Goal: Information Seeking & Learning: Learn about a topic

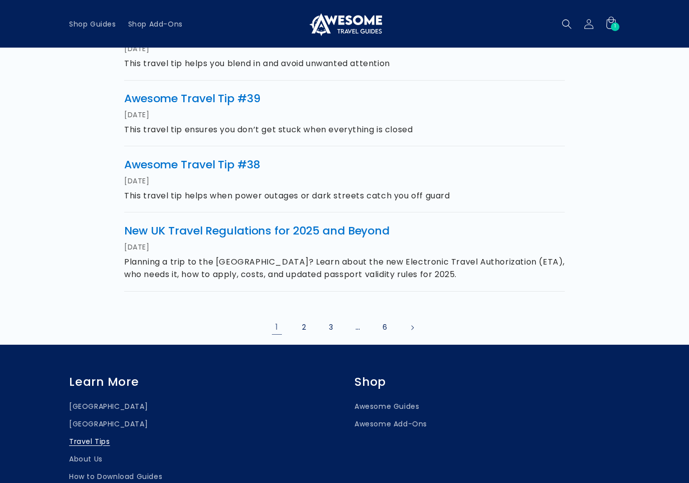
scroll to position [524, 0]
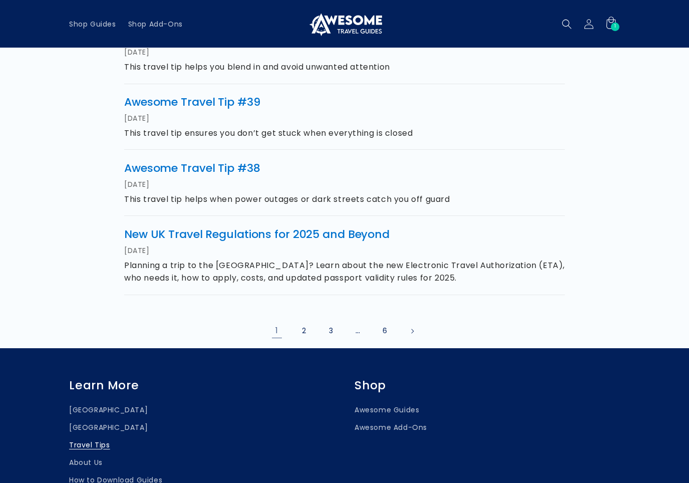
click at [303, 330] on link "2" at bounding box center [304, 331] width 22 height 22
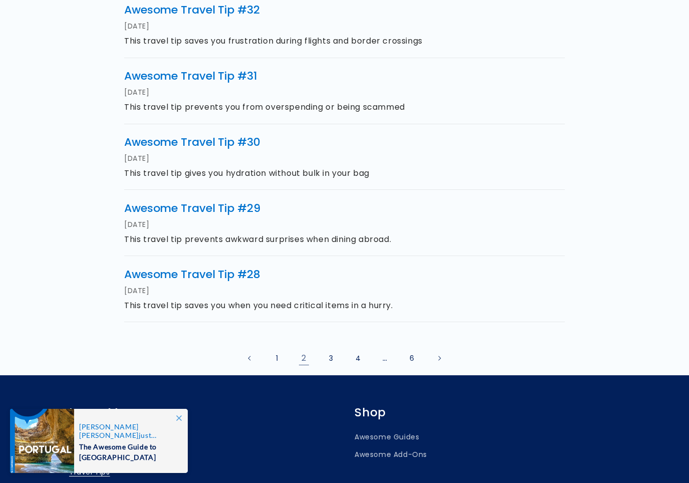
scroll to position [485, 0]
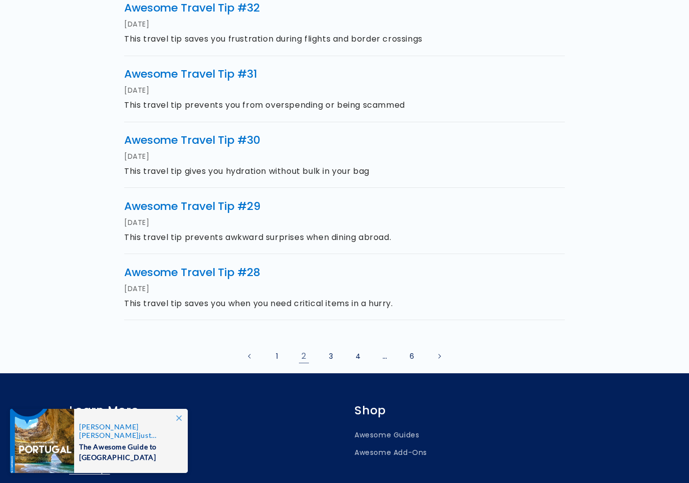
click at [354, 353] on link "4" at bounding box center [358, 356] width 22 height 22
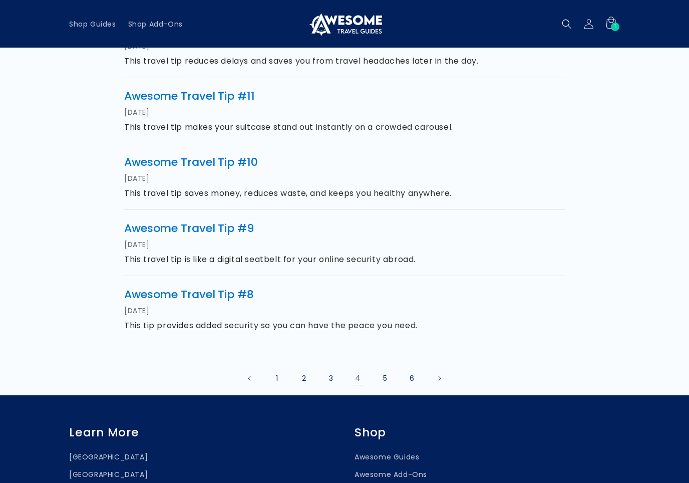
scroll to position [463, 0]
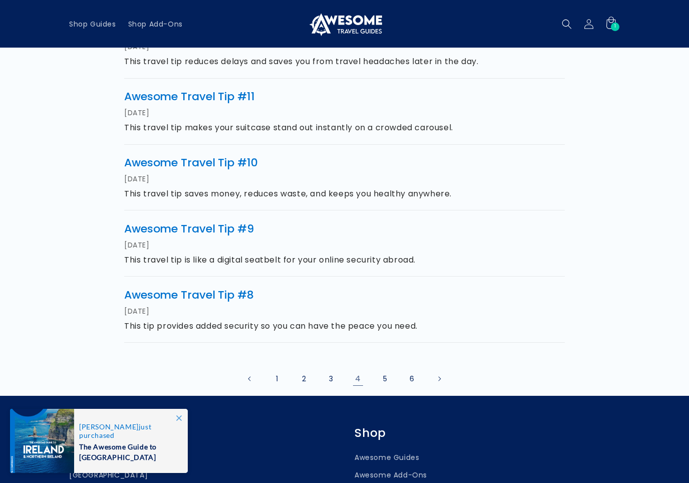
click at [389, 375] on link "5" at bounding box center [385, 379] width 22 height 22
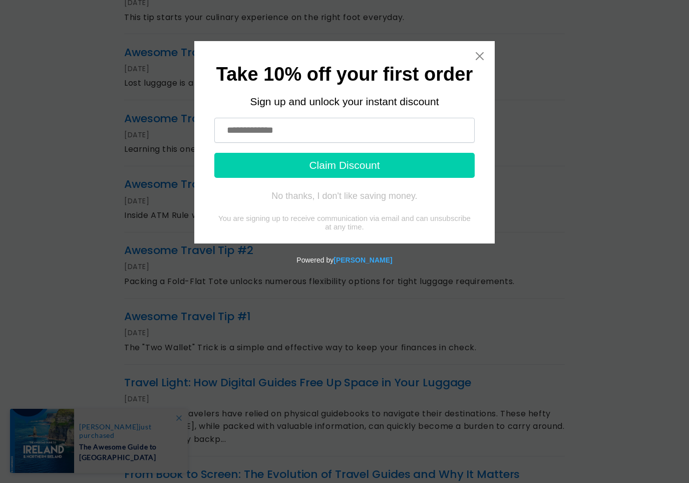
scroll to position [245, 0]
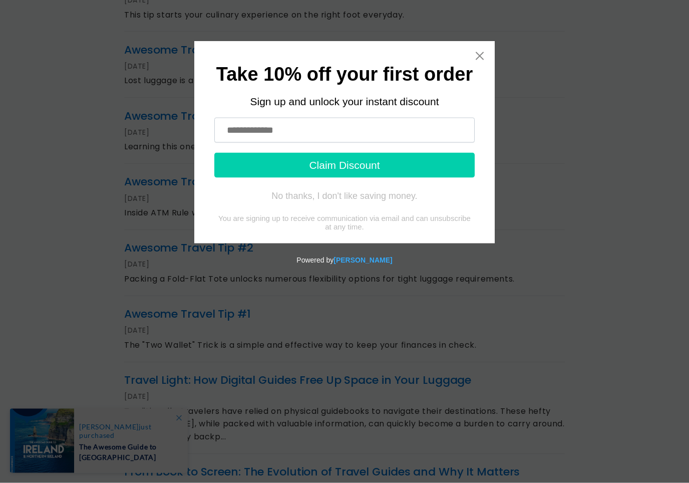
click at [475, 59] on icon "Close widget" at bounding box center [480, 56] width 10 height 10
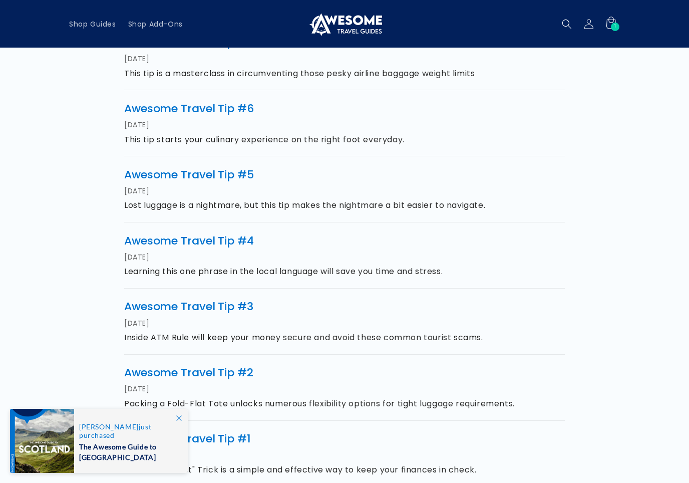
scroll to position [122, 0]
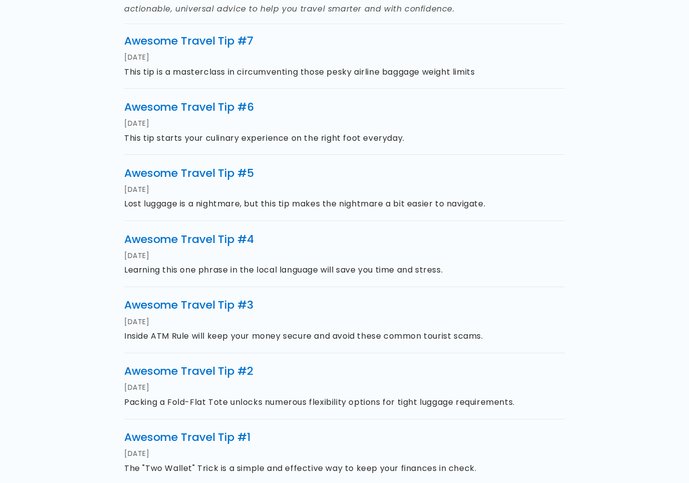
click at [154, 265] on p "Learning this one phrase in the local language will save you time and stress." at bounding box center [344, 270] width 441 height 13
click at [140, 250] on time "Aug 18, 2025" at bounding box center [137, 255] width 26 height 13
click at [155, 266] on p "Learning this one phrase in the local language will save you time and stress." at bounding box center [344, 270] width 441 height 13
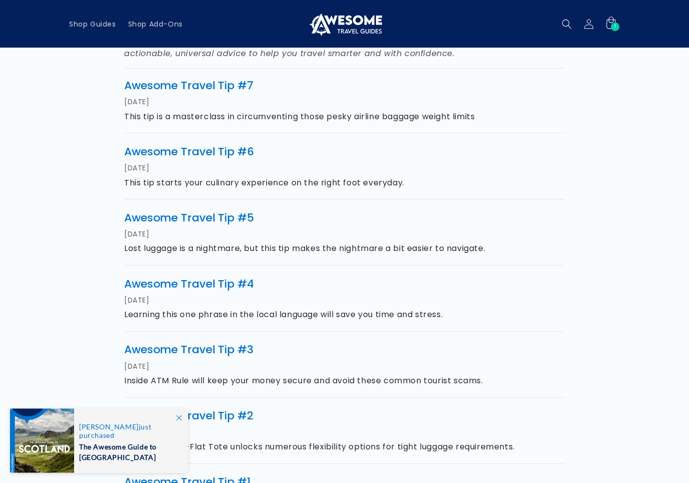
scroll to position [74, 0]
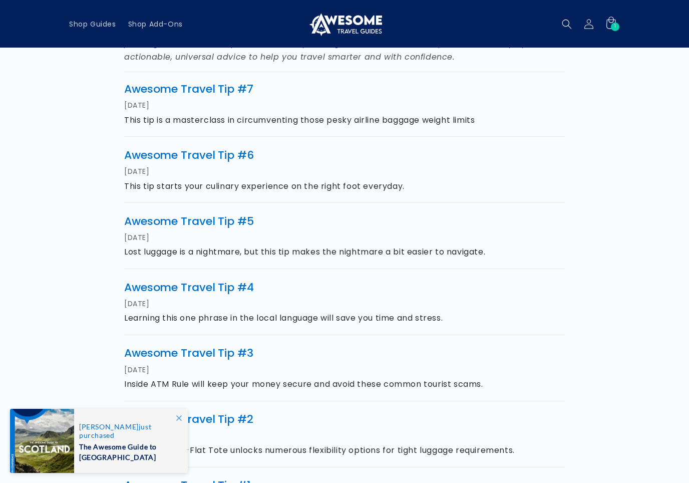
click at [177, 260] on article "Awesome Travel Tip #5 Aug 19, 2025 Lost luggage is a nightmare, but this tip ma…" at bounding box center [344, 236] width 441 height 65
click at [176, 234] on article "Awesome Travel Tip #5 Aug 19, 2025 Lost luggage is a nightmare, but this tip ma…" at bounding box center [344, 236] width 441 height 65
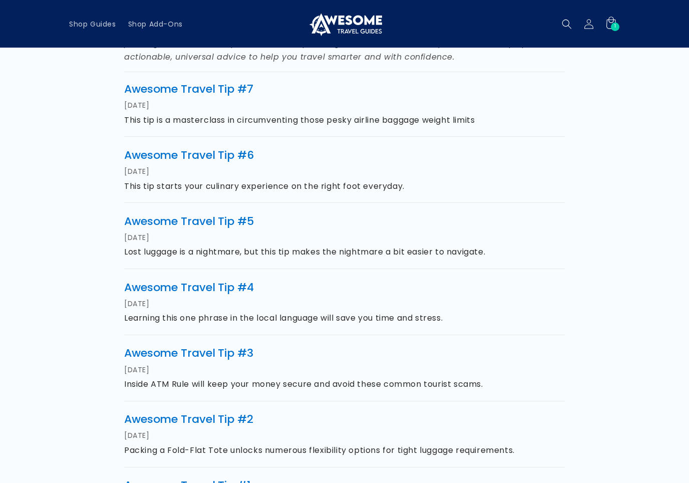
click at [135, 245] on p "Lost luggage is a nightmare, but this tip makes the nightmare a bit easier to n…" at bounding box center [344, 251] width 441 height 13
click at [189, 245] on p "Lost luggage is a nightmare, but this tip makes the nightmare a bit easier to n…" at bounding box center [344, 251] width 441 height 13
click at [294, 258] on article "Awesome Travel Tip #5 Aug 19, 2025 Lost luggage is a nightmare, but this tip ma…" at bounding box center [344, 236] width 441 height 65
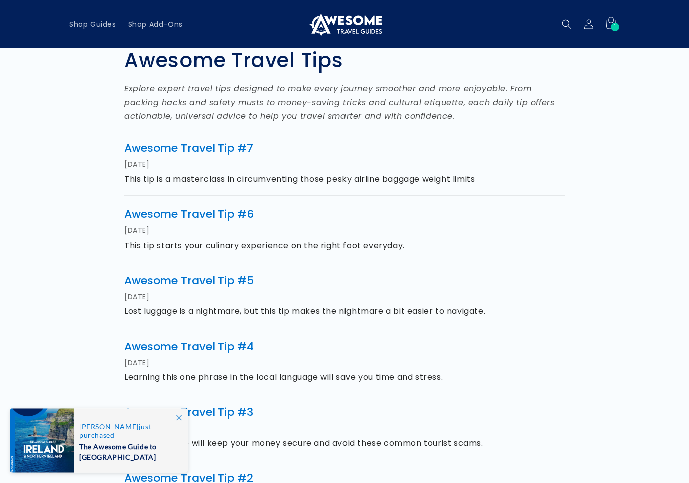
scroll to position [0, 0]
